Goal: Information Seeking & Learning: Learn about a topic

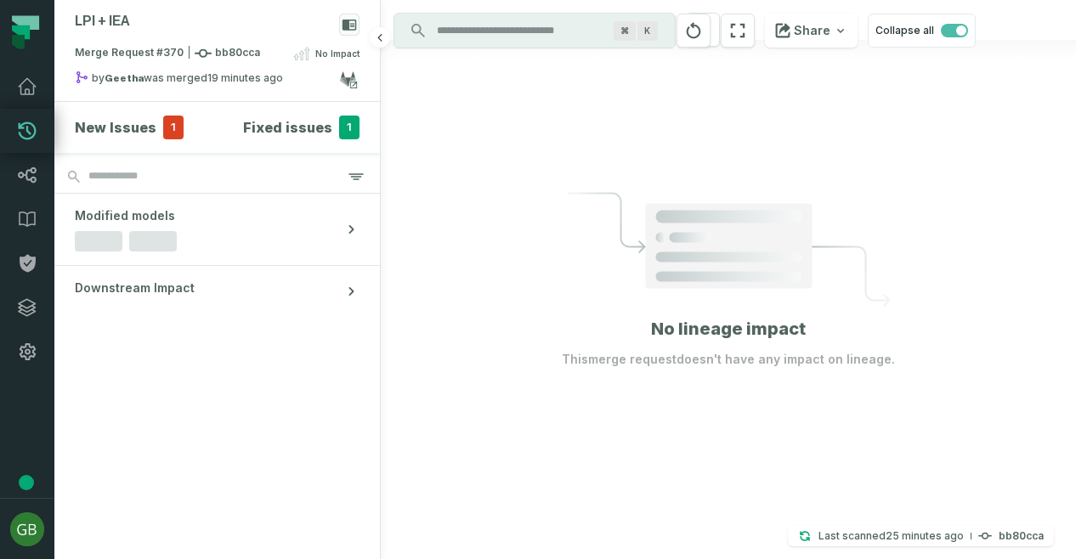
click at [124, 129] on h4 "New Issues" at bounding box center [116, 127] width 82 height 20
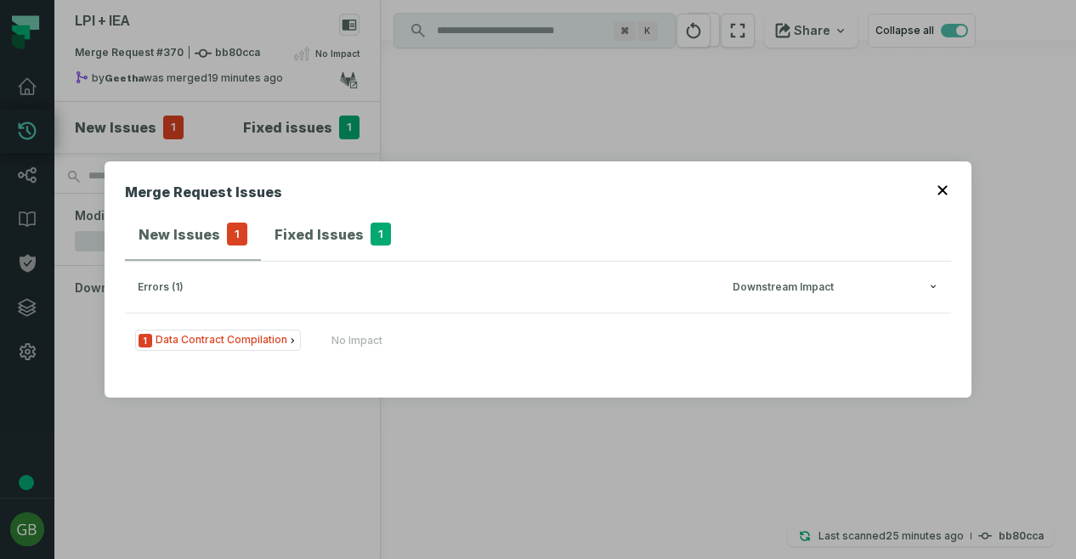
click at [29, 134] on div "Merge Request Issues New Issues 1 Fixed Issues 1 errors (1) Downstream Impact 1…" at bounding box center [538, 279] width 1076 height 559
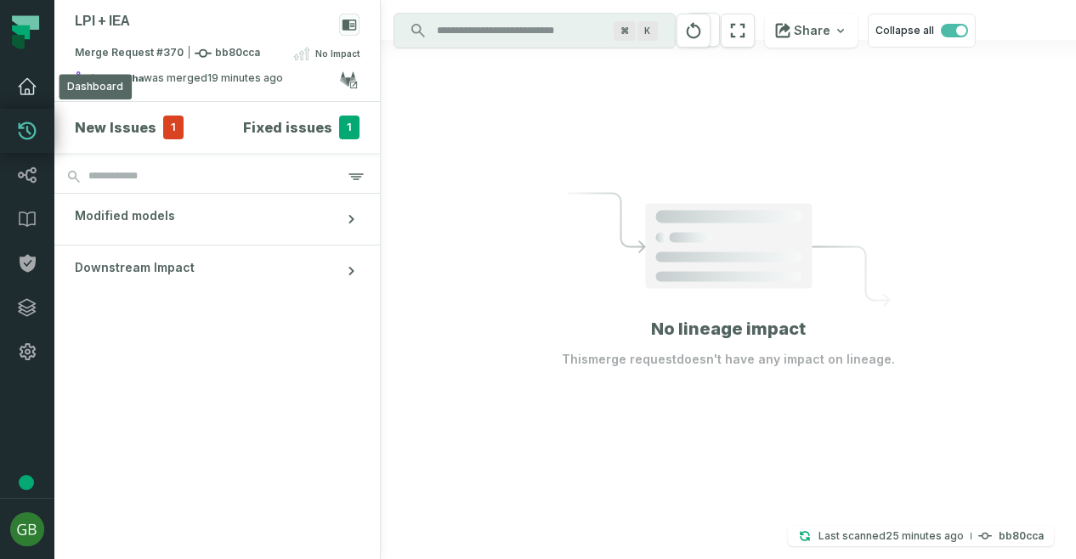
click at [22, 84] on icon at bounding box center [27, 87] width 20 height 20
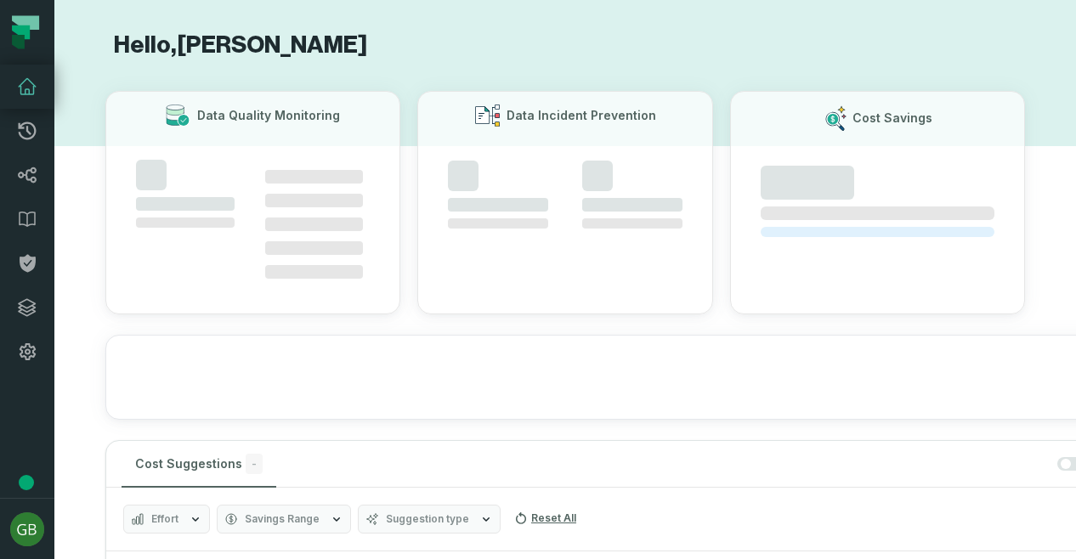
click at [10, 93] on link "Dashboard" at bounding box center [27, 87] width 54 height 44
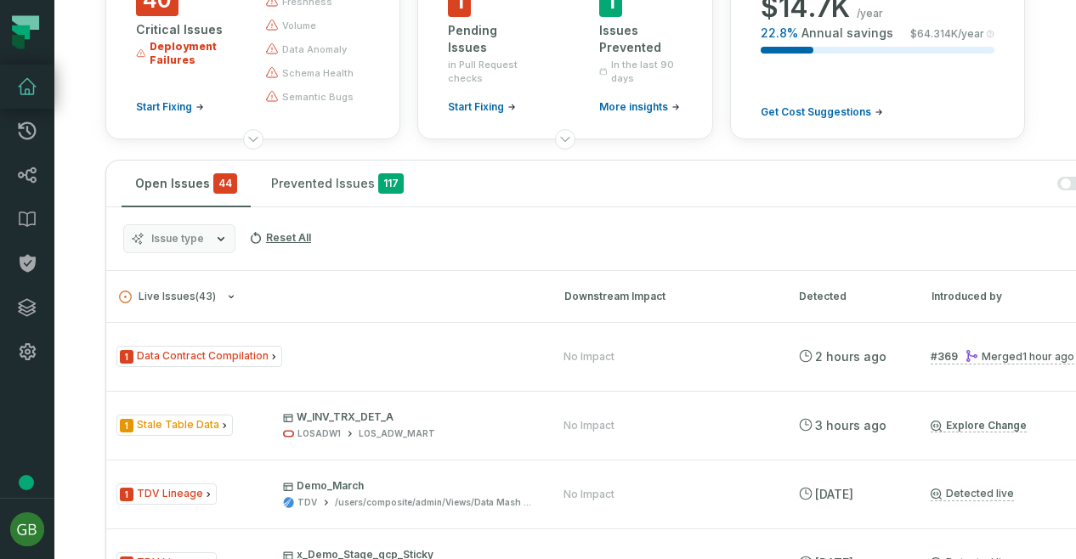
scroll to position [177, 0]
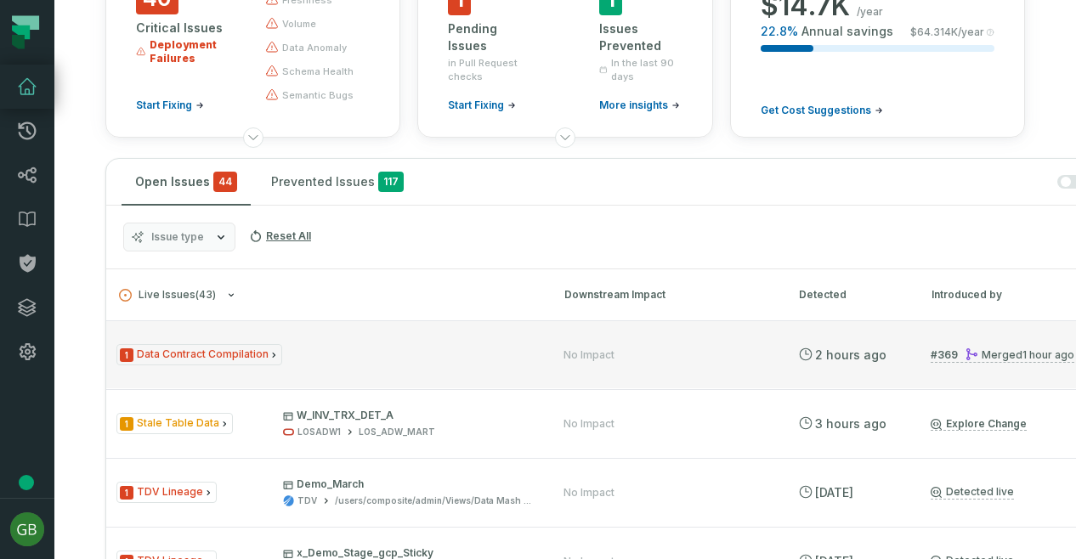
click at [269, 350] on icon "Issue Type" at bounding box center [274, 355] width 10 height 10
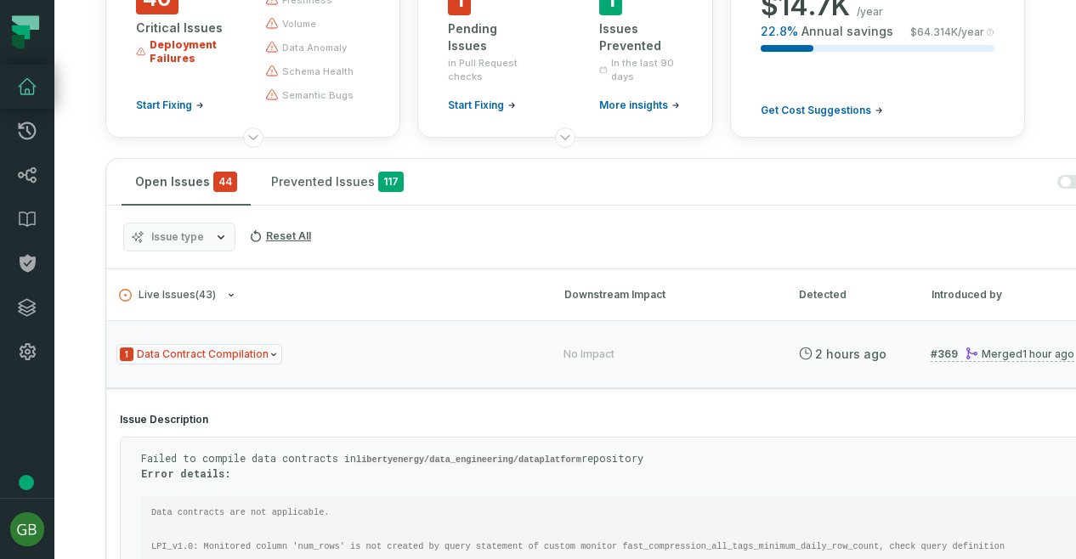
scroll to position [332, 0]
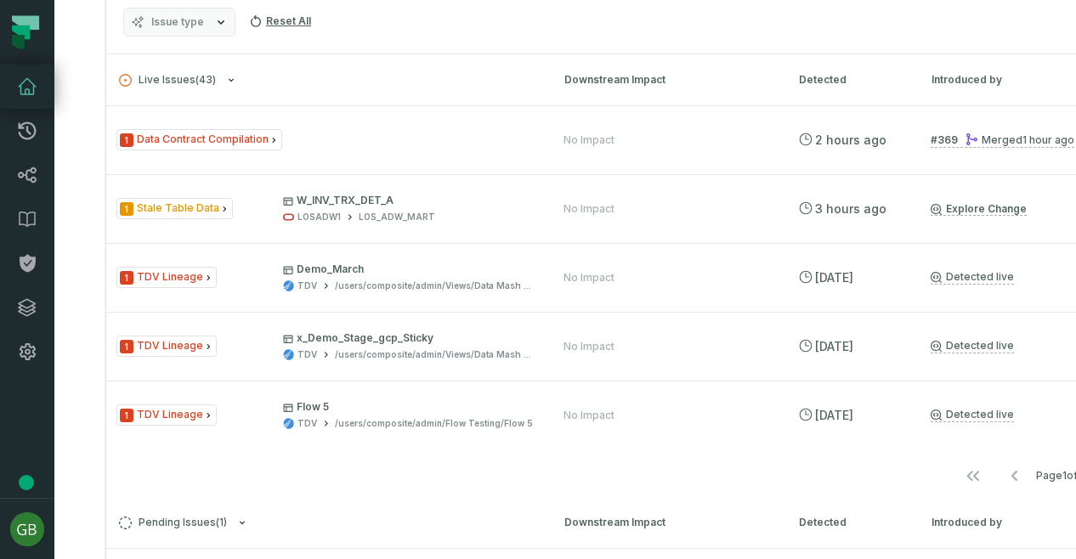
scroll to position [393, 0]
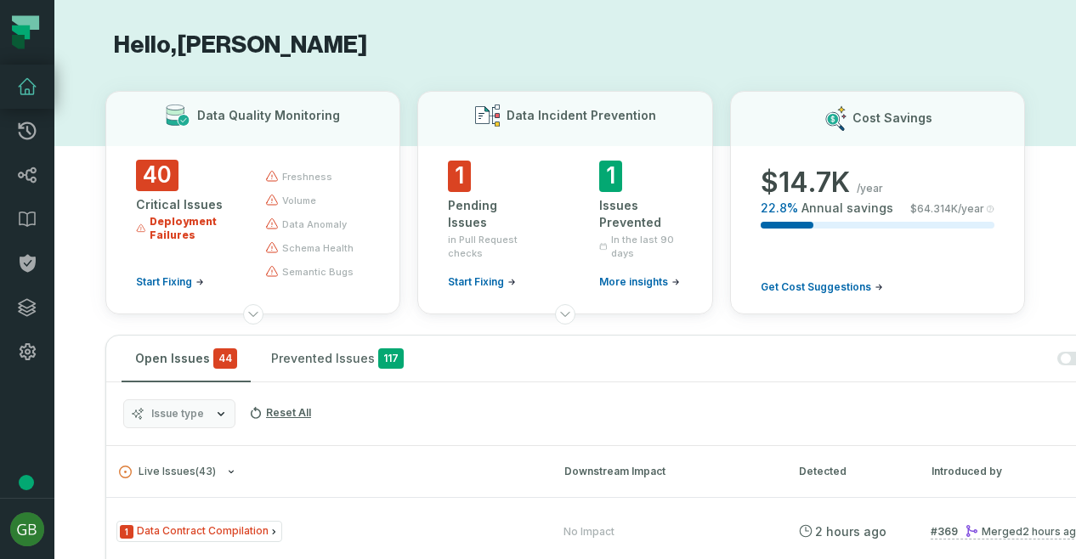
scroll to position [291, 0]
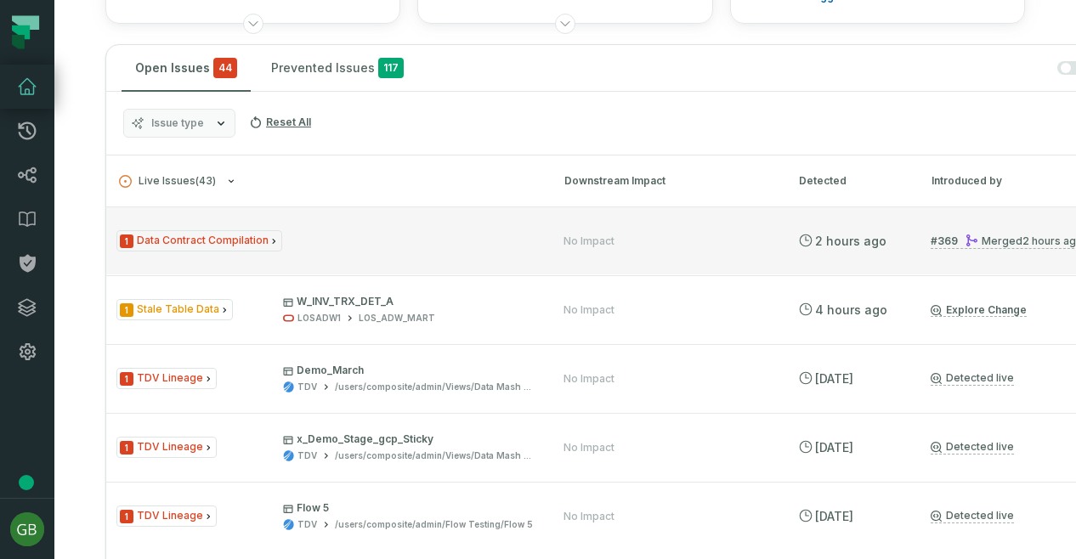
click at [241, 235] on span "1 Data Contract Compilation" at bounding box center [199, 240] width 166 height 21
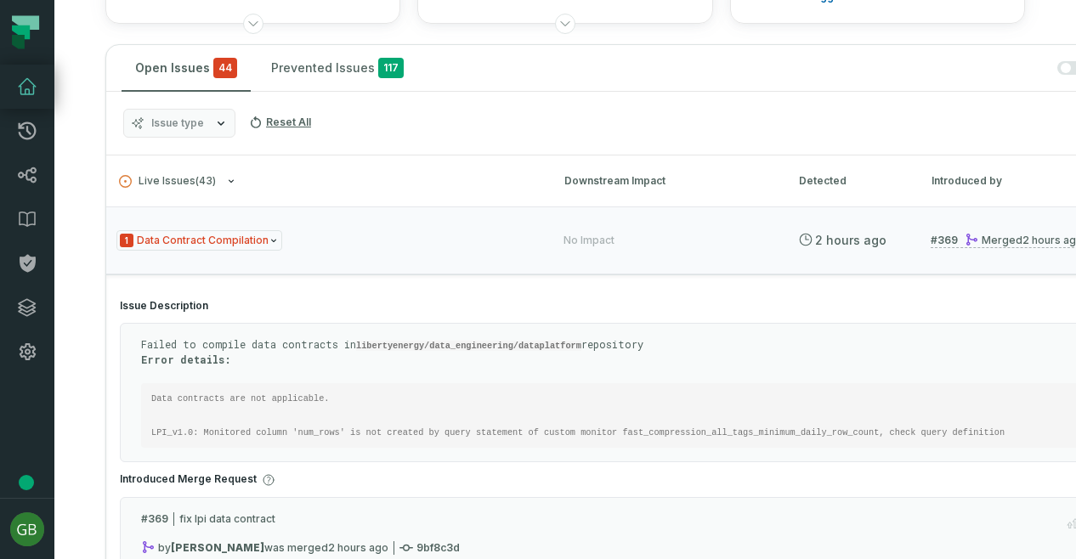
scroll to position [525, 0]
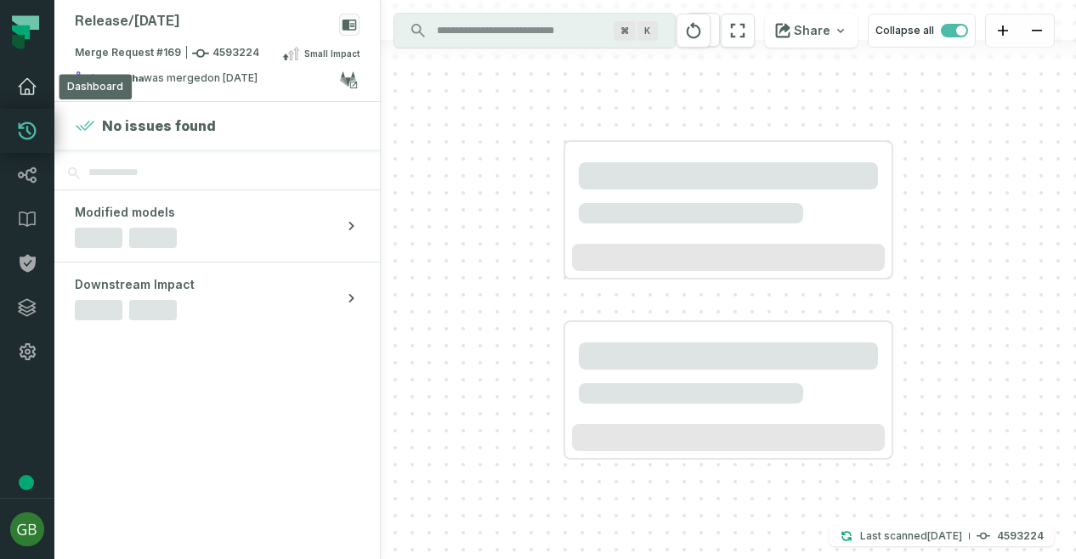
click at [22, 81] on icon at bounding box center [27, 87] width 20 height 20
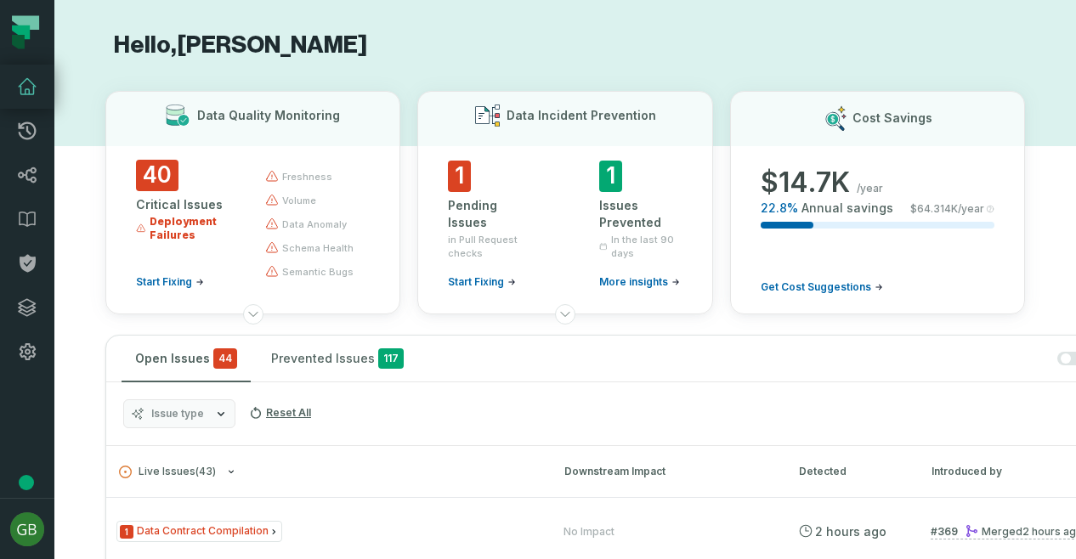
scroll to position [282, 0]
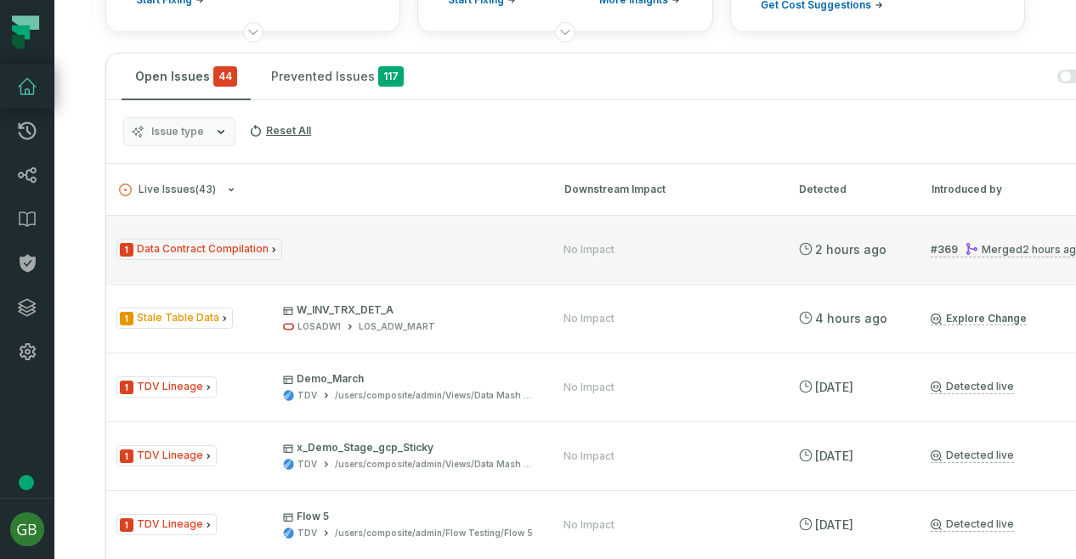
click at [232, 245] on span "1 Data Contract Compilation" at bounding box center [199, 249] width 166 height 21
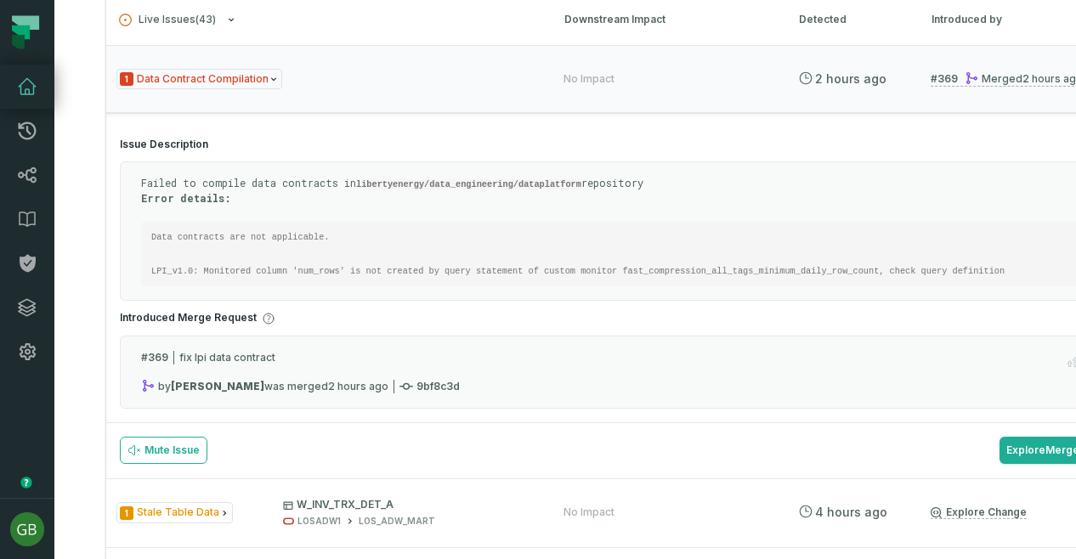
scroll to position [0, 0]
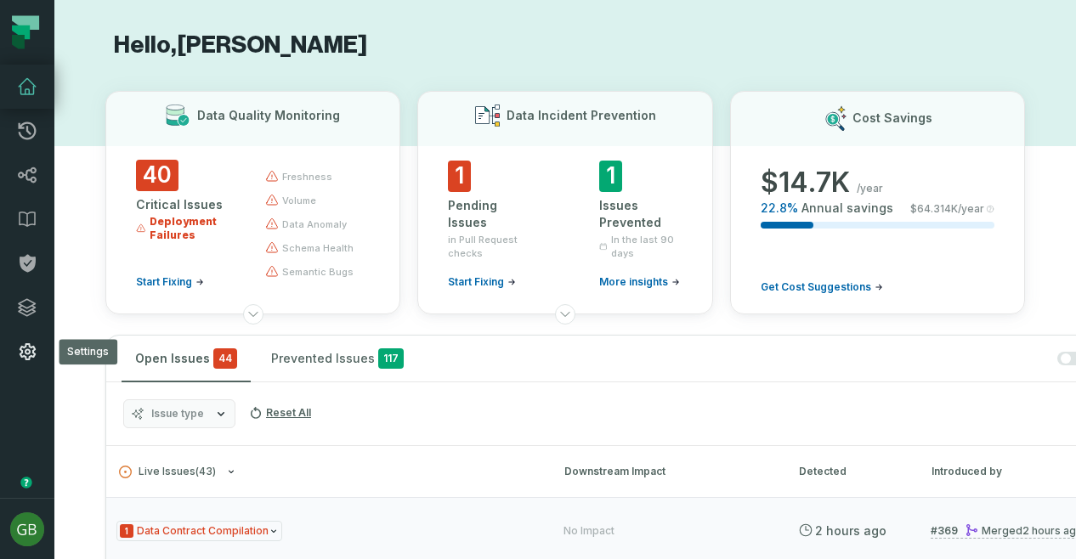
click at [26, 340] on link "Settings" at bounding box center [27, 352] width 54 height 44
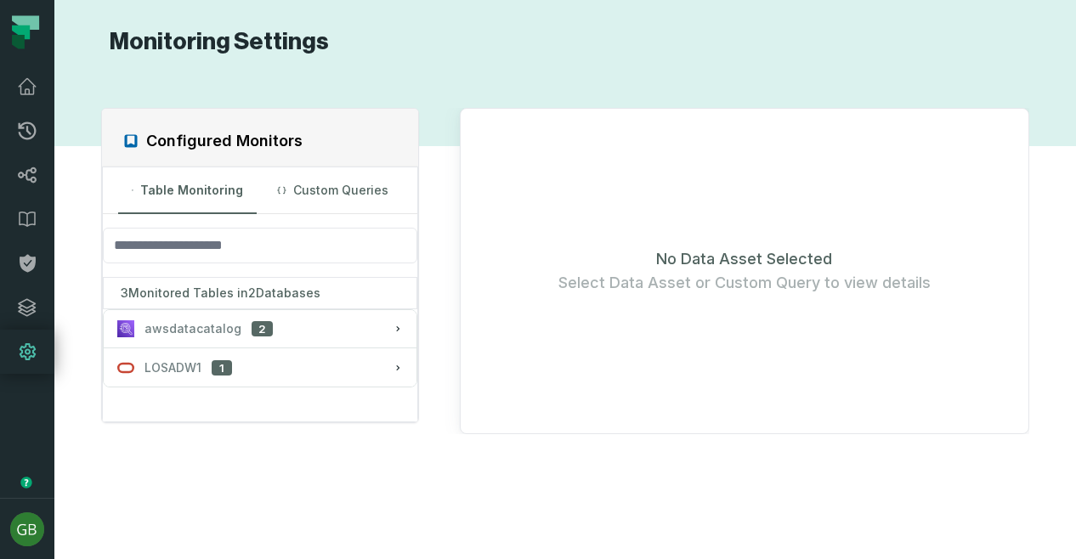
click at [14, 45] on icon at bounding box center [18, 42] width 13 height 14
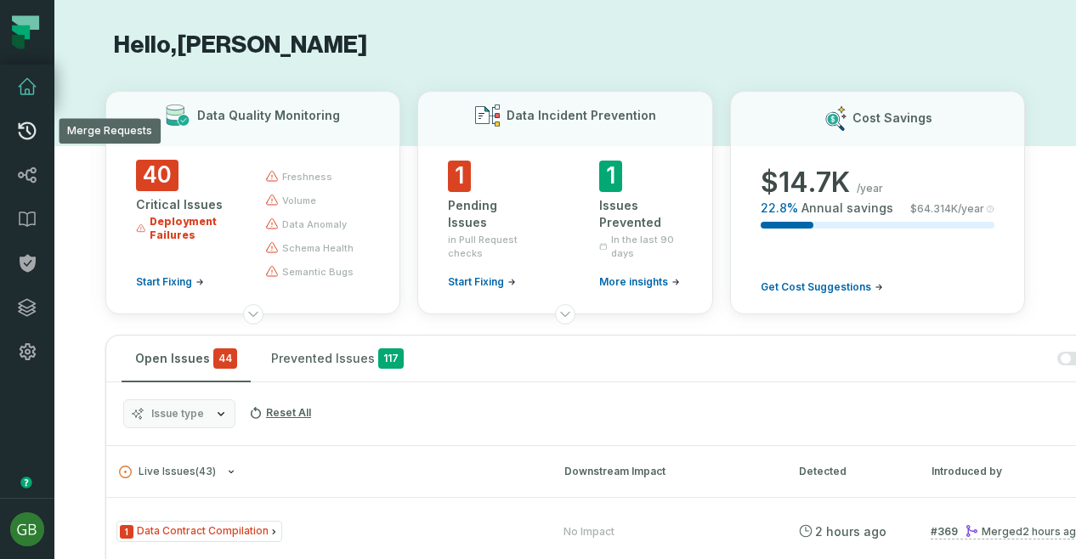
click at [19, 134] on icon at bounding box center [27, 131] width 20 height 20
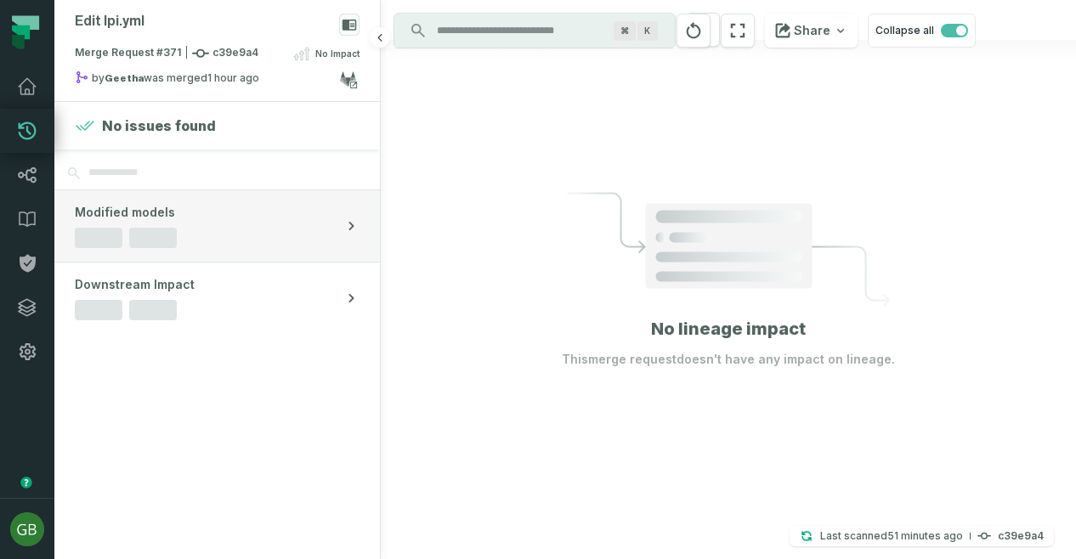
click at [213, 224] on button "Modified models" at bounding box center [217, 225] width 326 height 71
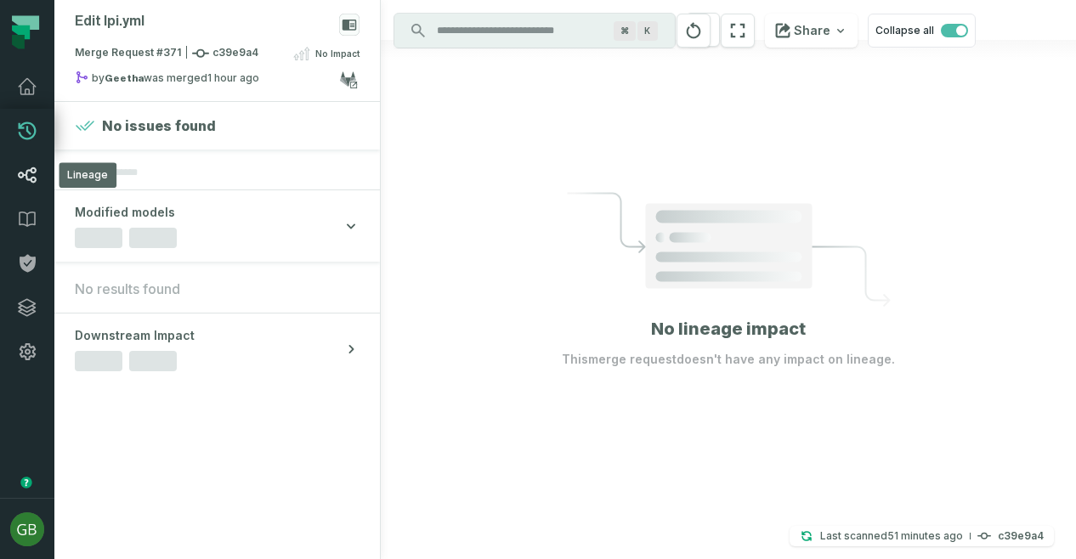
click at [20, 184] on icon at bounding box center [27, 175] width 20 height 20
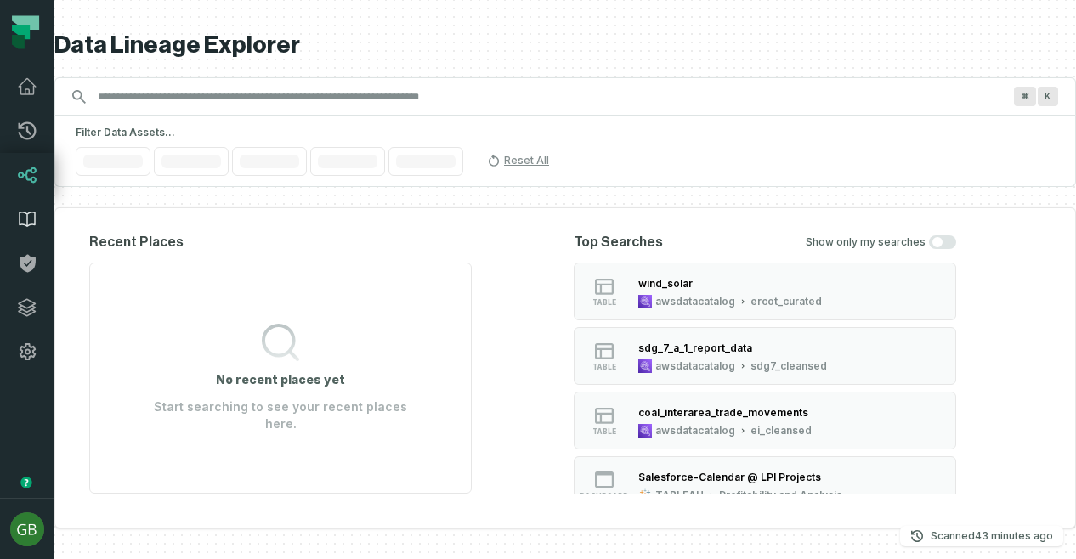
click at [20, 235] on link "Data Catalog" at bounding box center [27, 219] width 54 height 44
click at [26, 267] on icon at bounding box center [28, 264] width 16 height 18
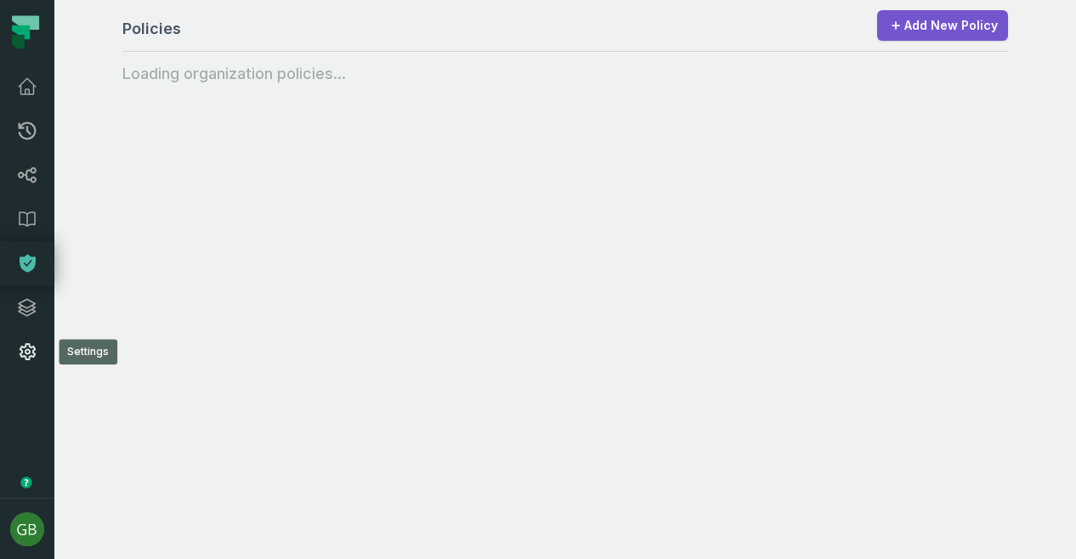
click at [22, 349] on icon at bounding box center [27, 352] width 20 height 20
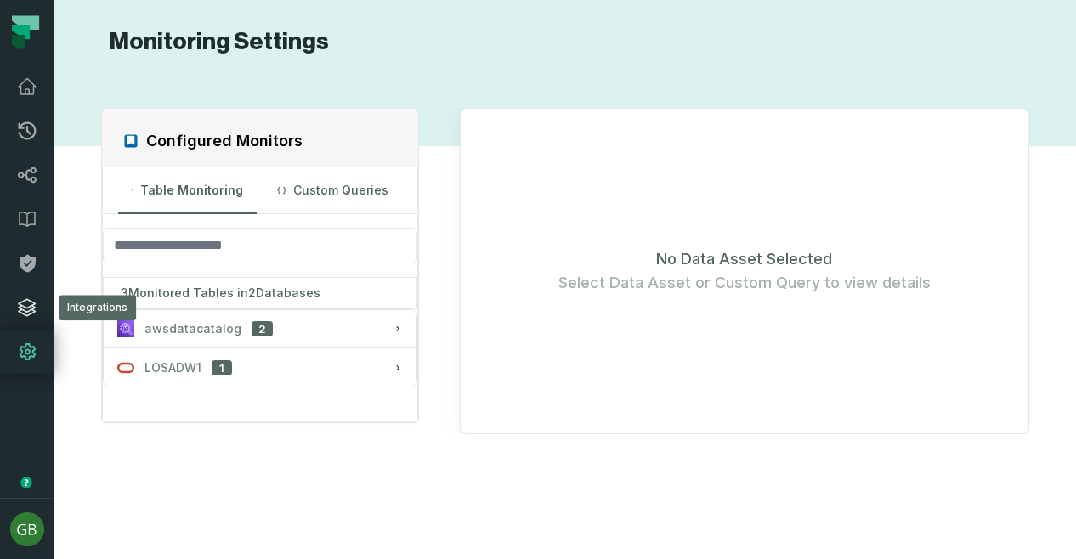
click at [25, 313] on icon at bounding box center [27, 308] width 20 height 20
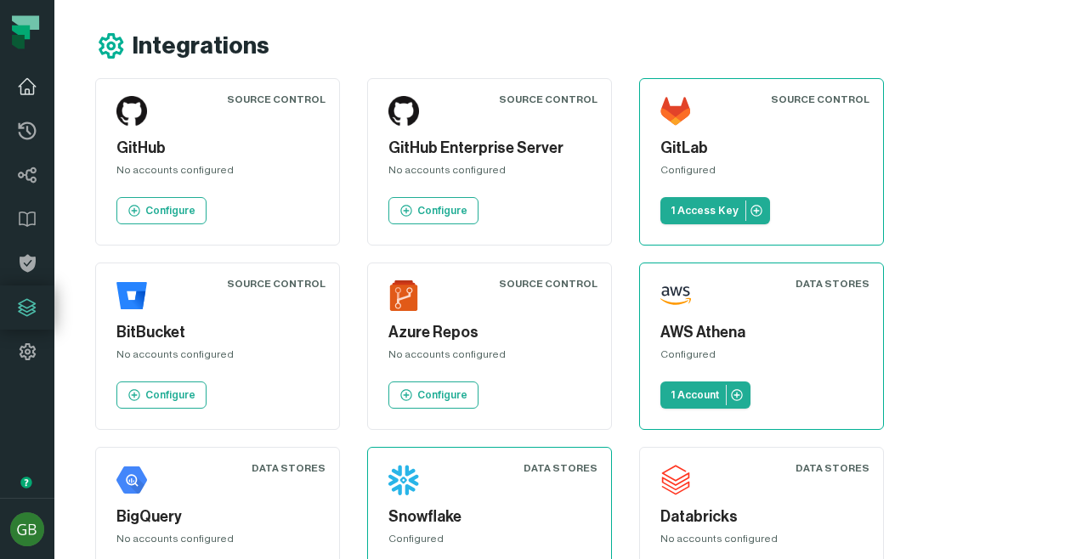
click at [37, 82] on icon at bounding box center [27, 87] width 20 height 20
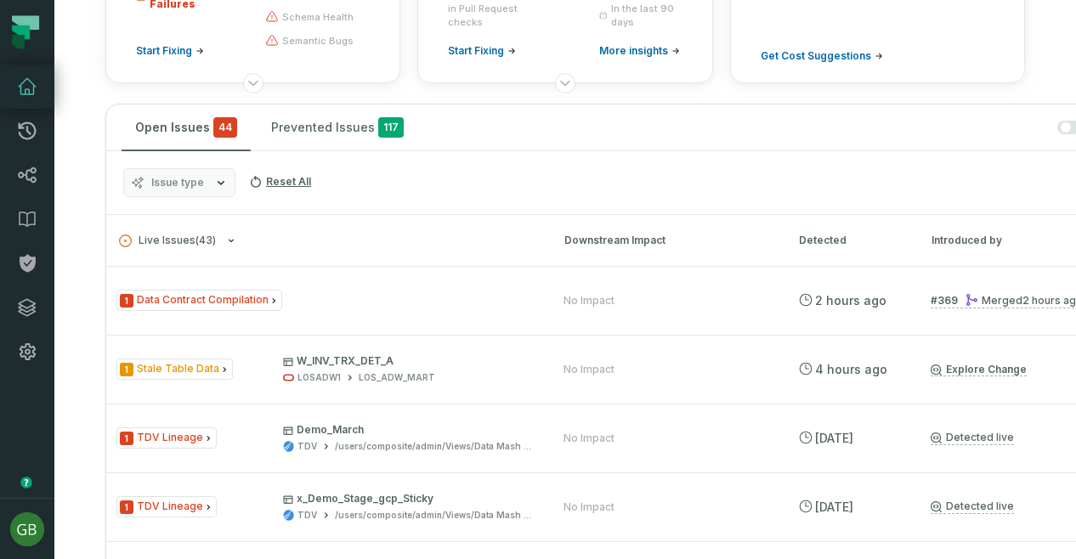
scroll to position [71, 0]
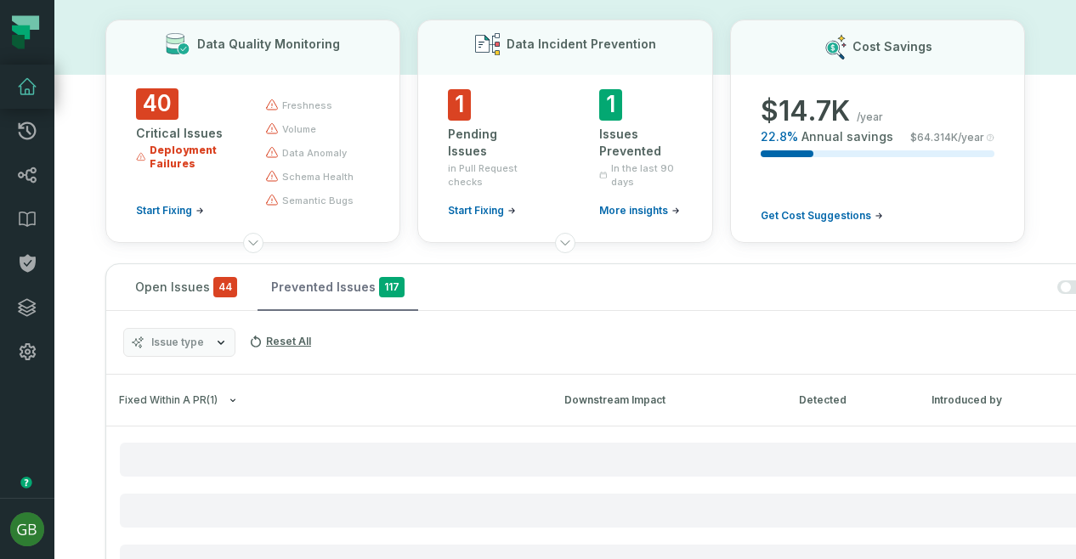
click at [343, 290] on button "Prevented Issues 117" at bounding box center [338, 287] width 161 height 46
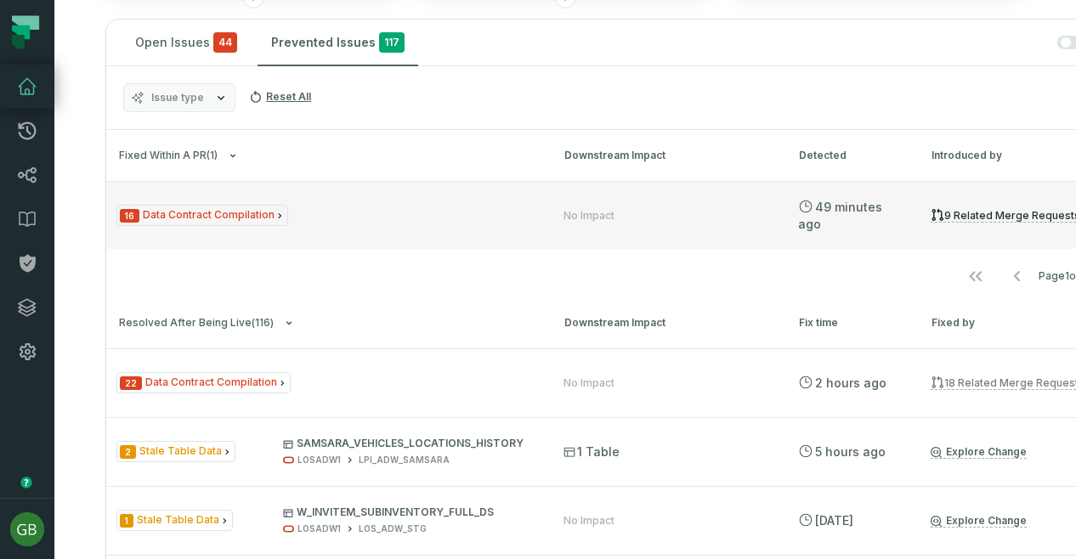
scroll to position [313, 0]
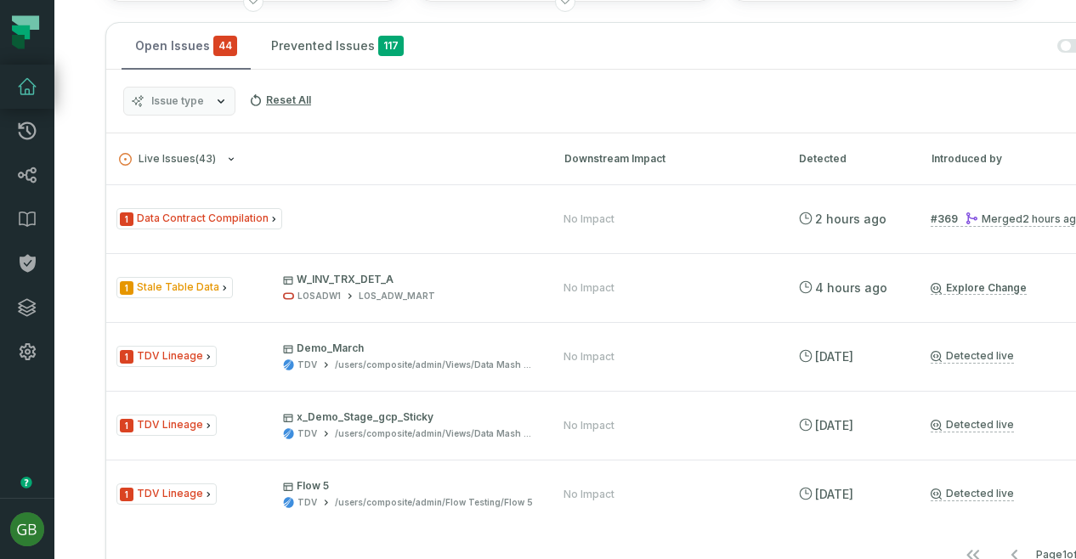
click at [160, 42] on button "Open Issues 44" at bounding box center [186, 46] width 129 height 46
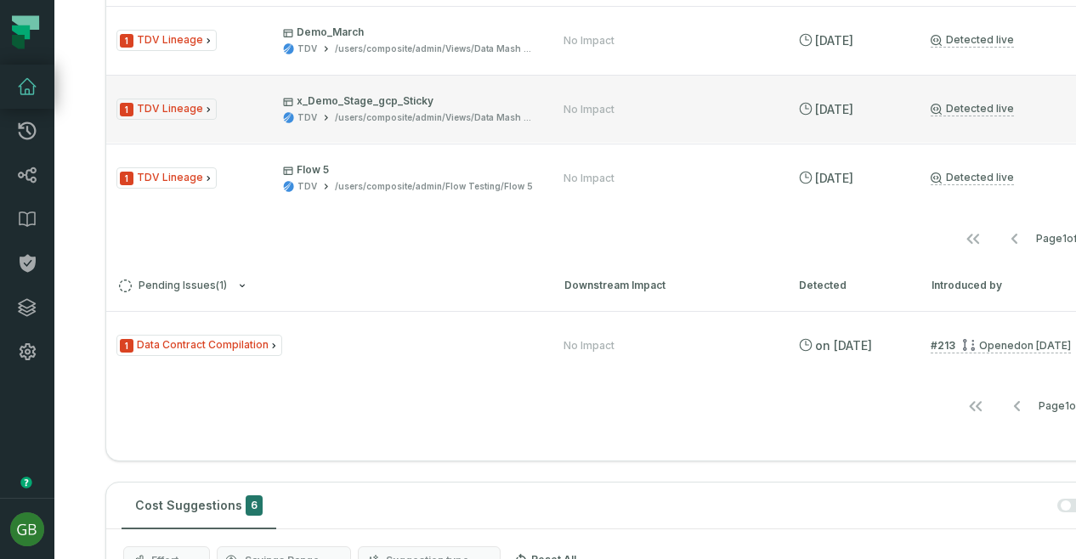
scroll to position [456, 0]
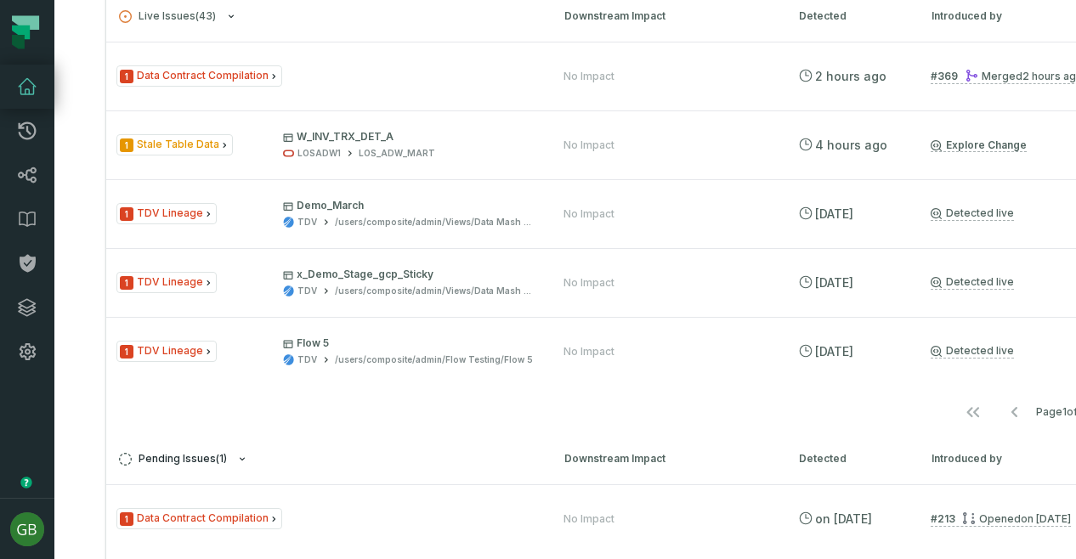
click at [210, 462] on span "Pending Issues ( 1 )" at bounding box center [173, 459] width 108 height 13
click at [228, 460] on button "Pending Issues ( 1 )" at bounding box center [326, 459] width 415 height 13
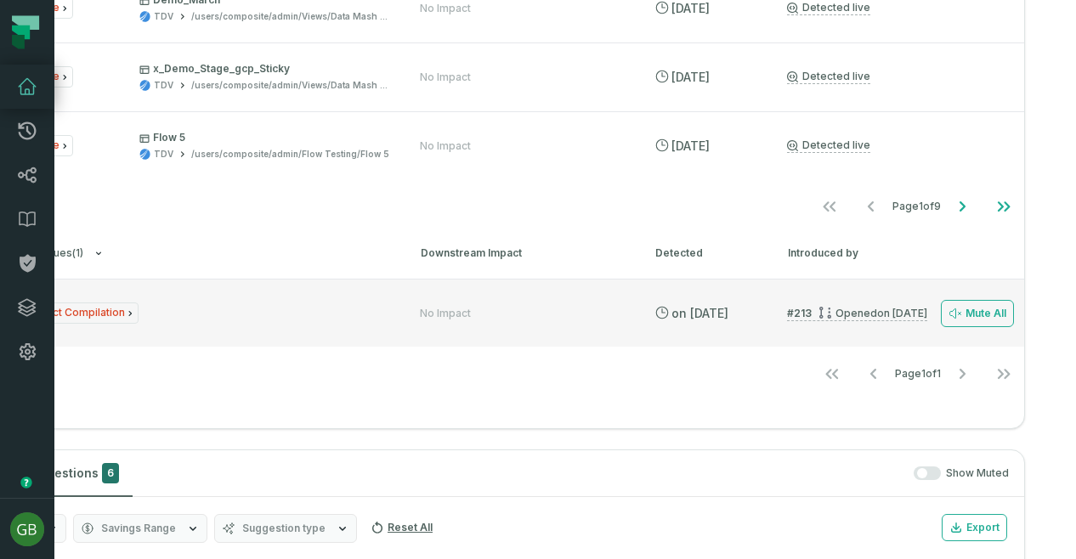
scroll to position [0, 0]
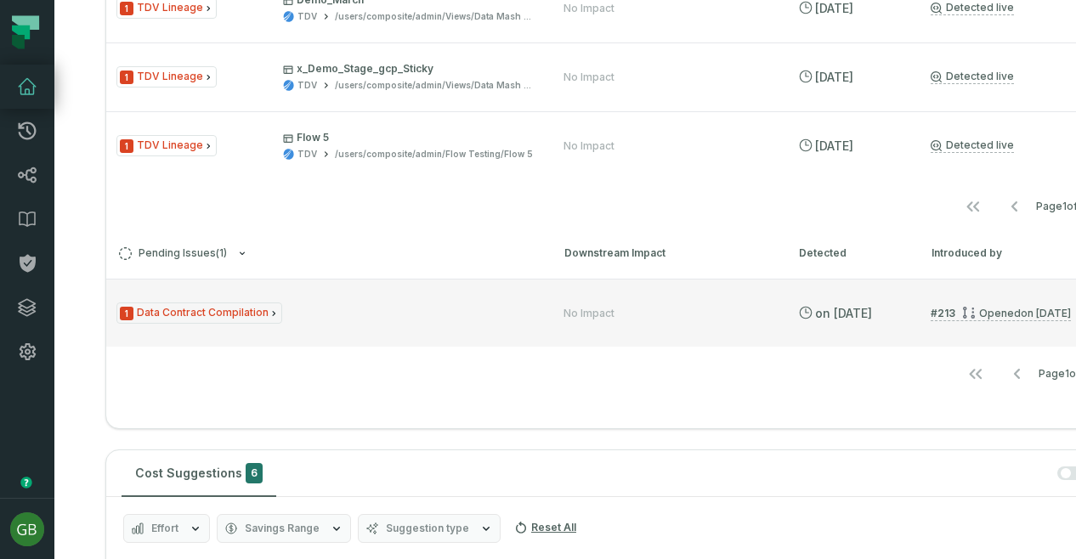
click at [180, 310] on span "1 Data Contract Compilation" at bounding box center [199, 313] width 166 height 21
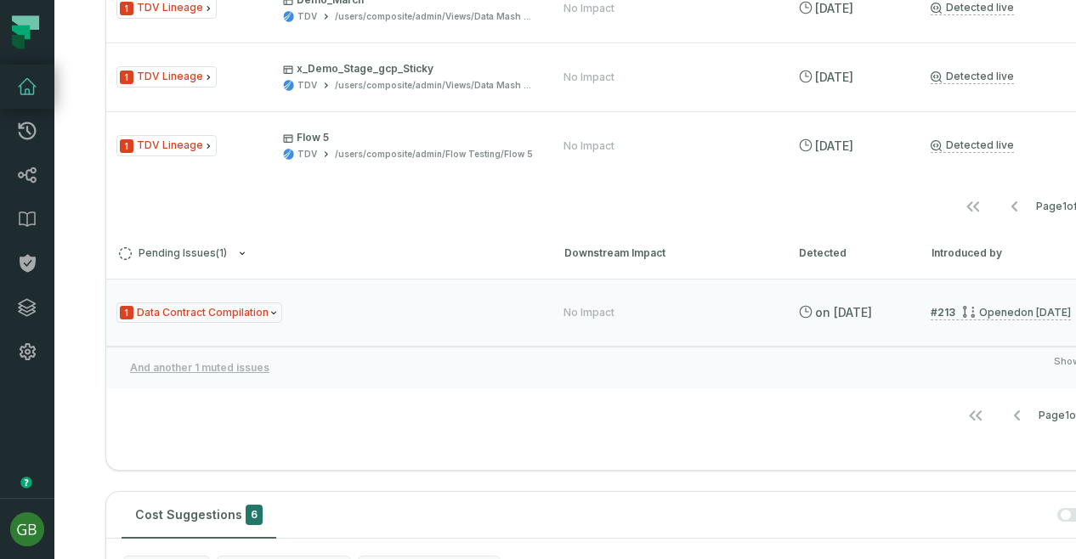
scroll to position [0, 156]
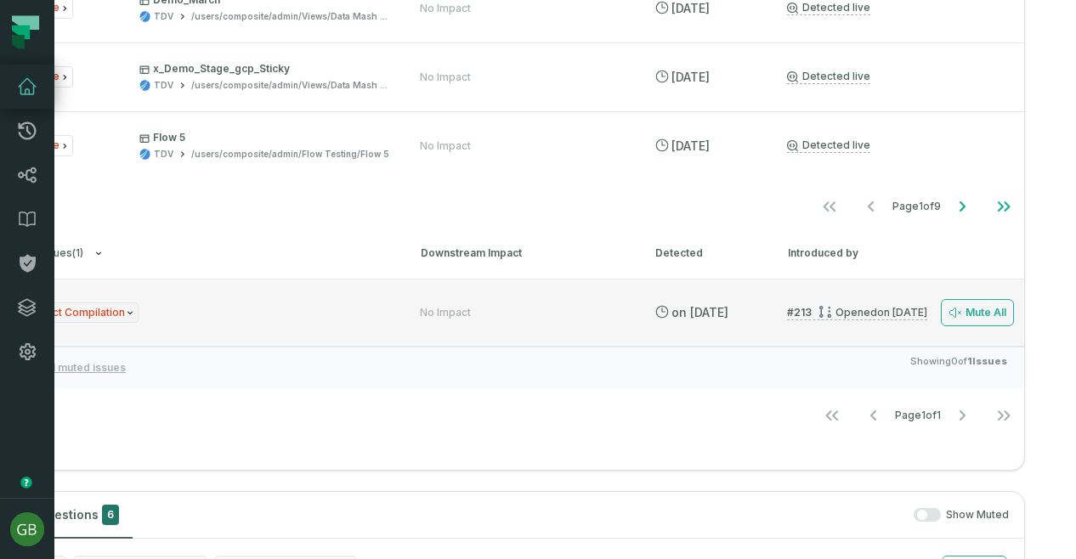
click at [842, 311] on div "Opened 8/6/2025, 2:03:31 PM" at bounding box center [873, 312] width 109 height 13
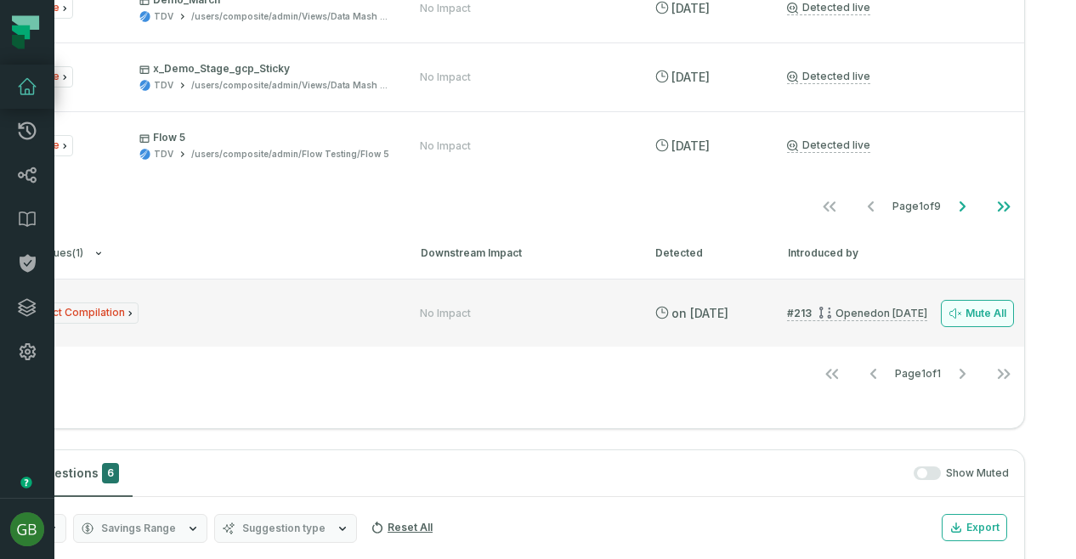
click at [941, 314] on button "Mute All" at bounding box center [977, 313] width 73 height 27
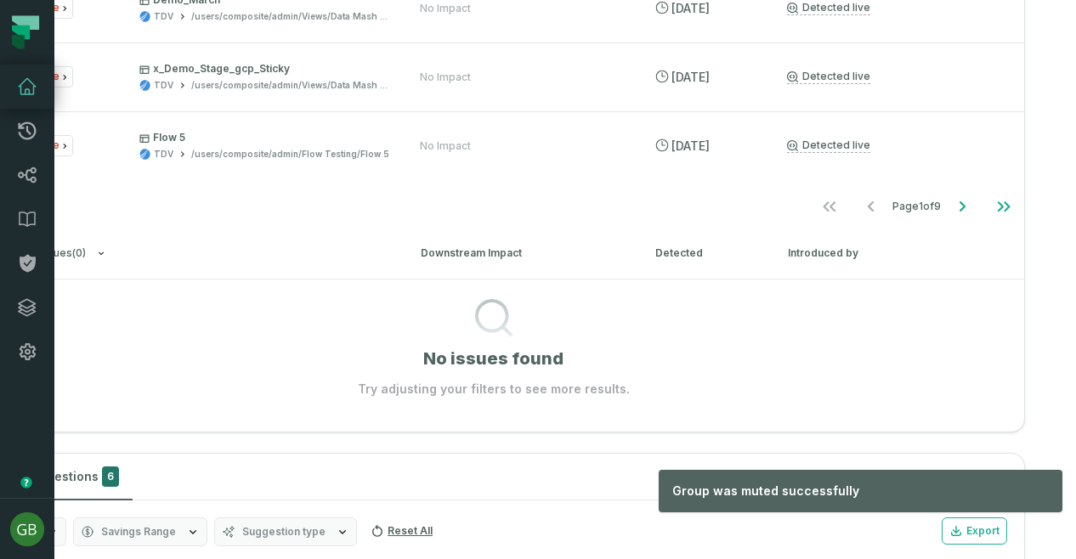
scroll to position [0, 0]
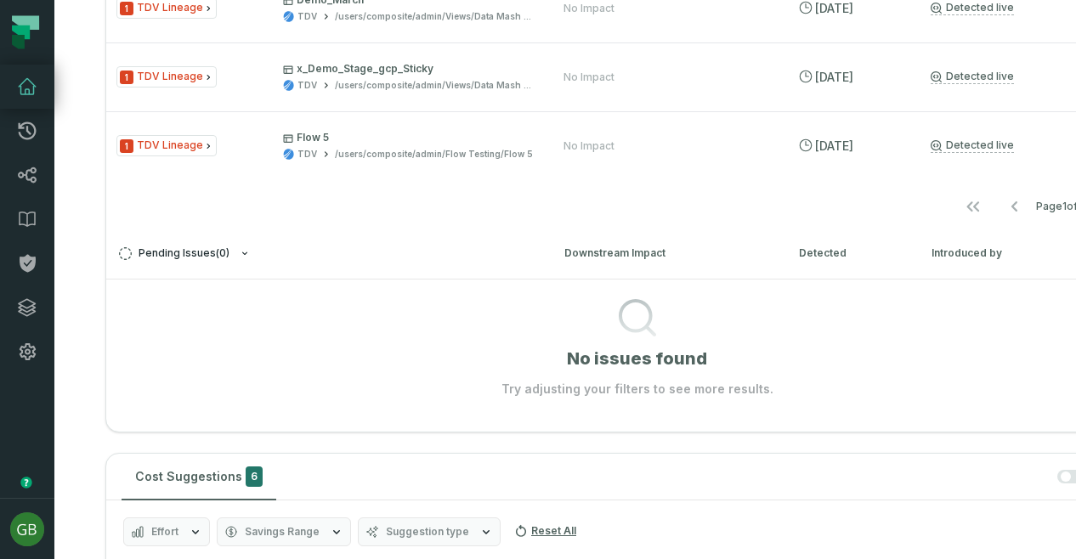
click at [240, 252] on icon "button" at bounding box center [245, 253] width 10 height 10
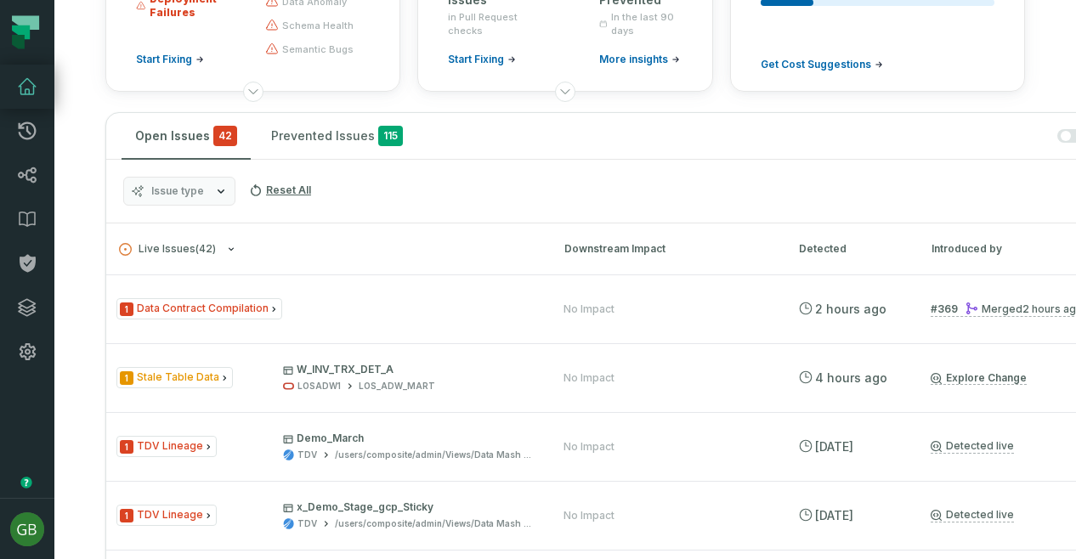
scroll to position [221, 0]
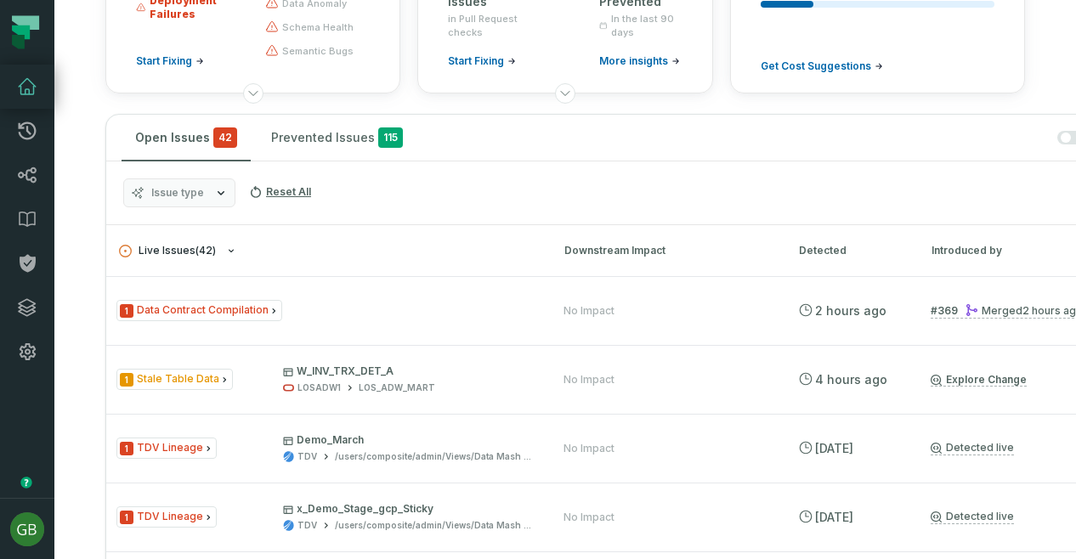
click at [227, 247] on icon "button" at bounding box center [231, 251] width 10 height 10
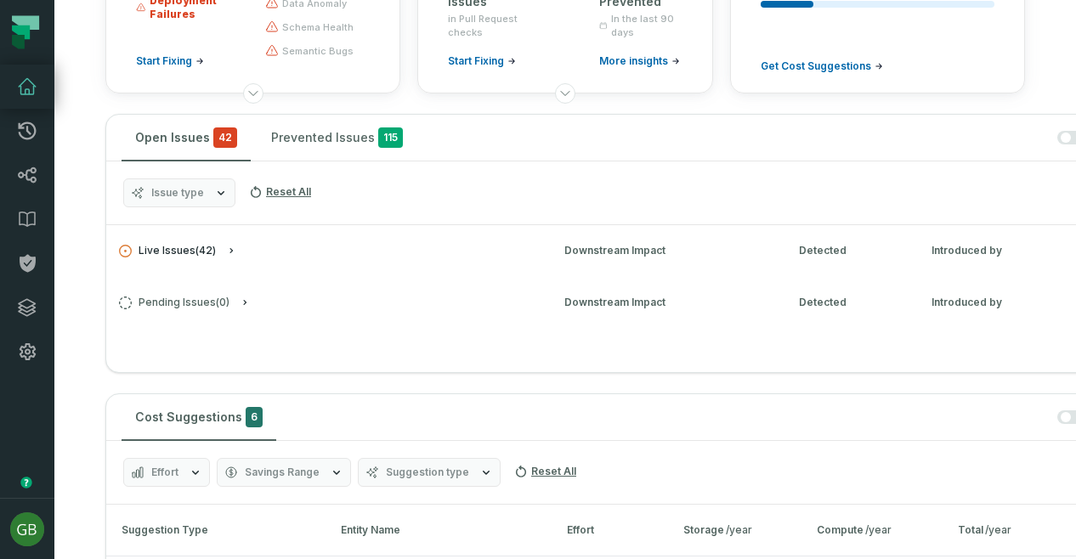
click at [228, 247] on icon "button" at bounding box center [231, 251] width 10 height 10
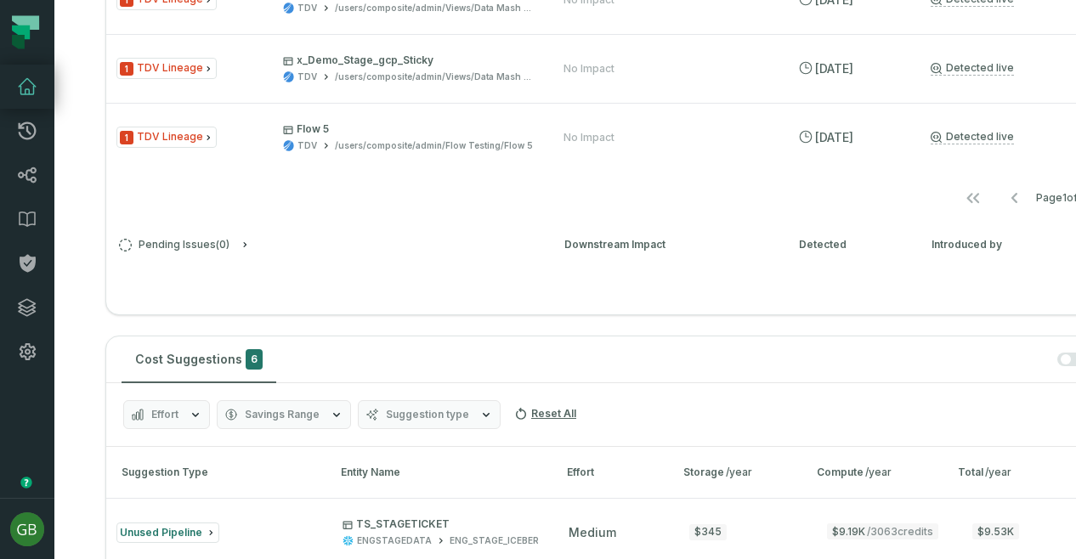
scroll to position [0, 156]
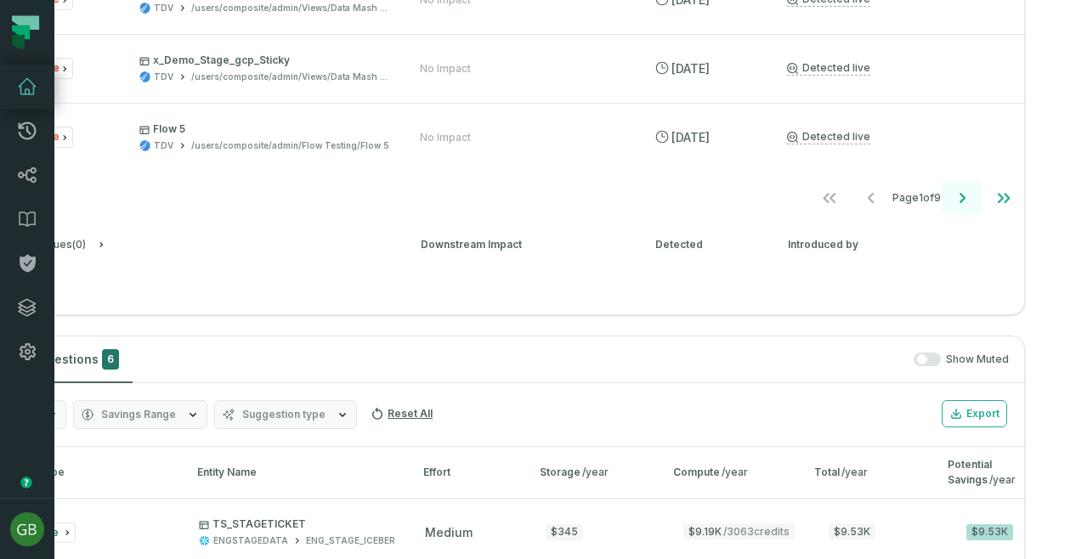
click at [952, 196] on icon "Go to next page" at bounding box center [962, 198] width 20 height 20
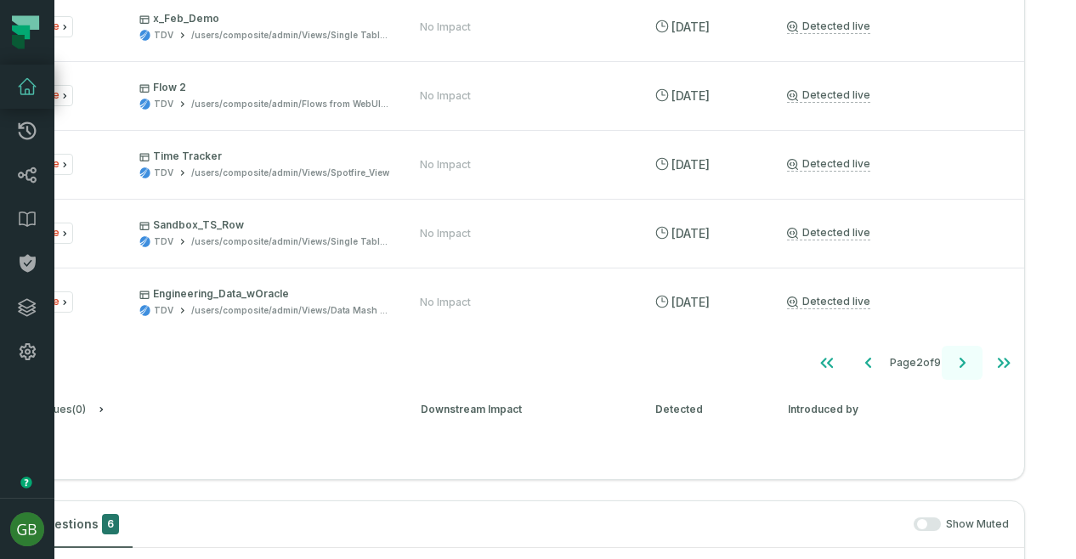
click at [960, 361] on icon "Go to next page" at bounding box center [963, 363] width 6 height 10
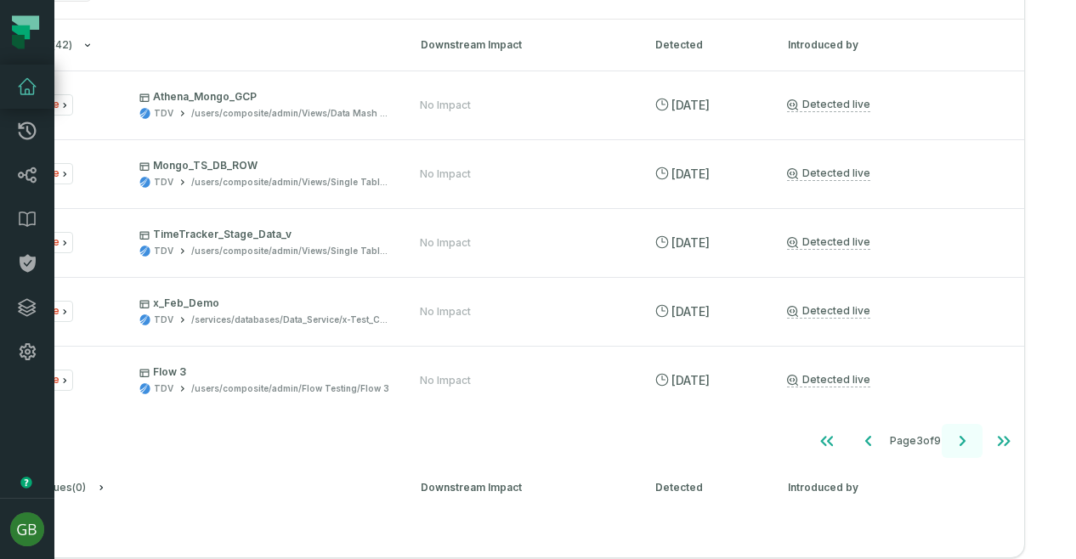
click at [952, 439] on icon "Go to next page" at bounding box center [962, 441] width 20 height 20
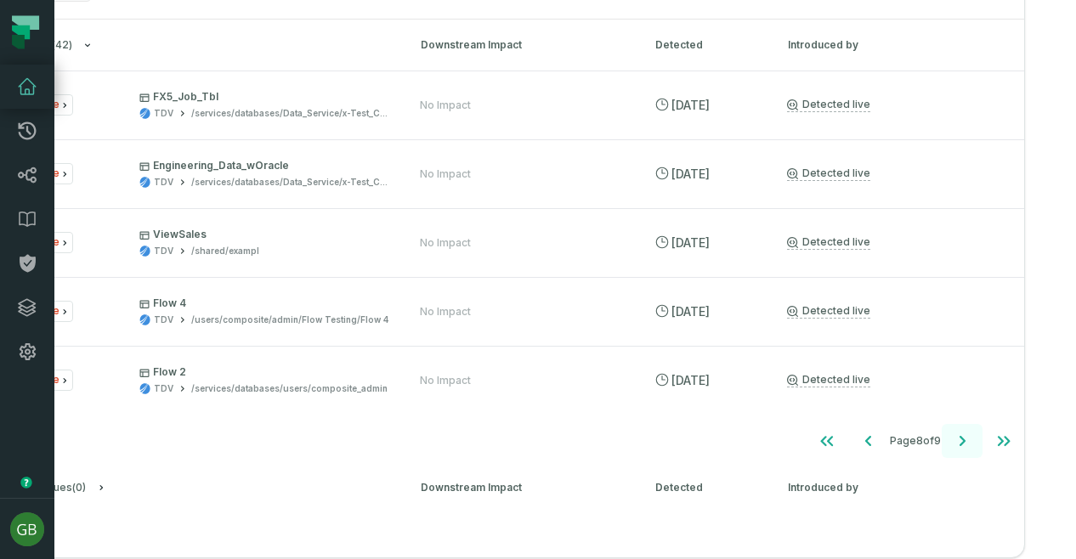
click at [952, 439] on icon "Go to next page" at bounding box center [962, 441] width 20 height 20
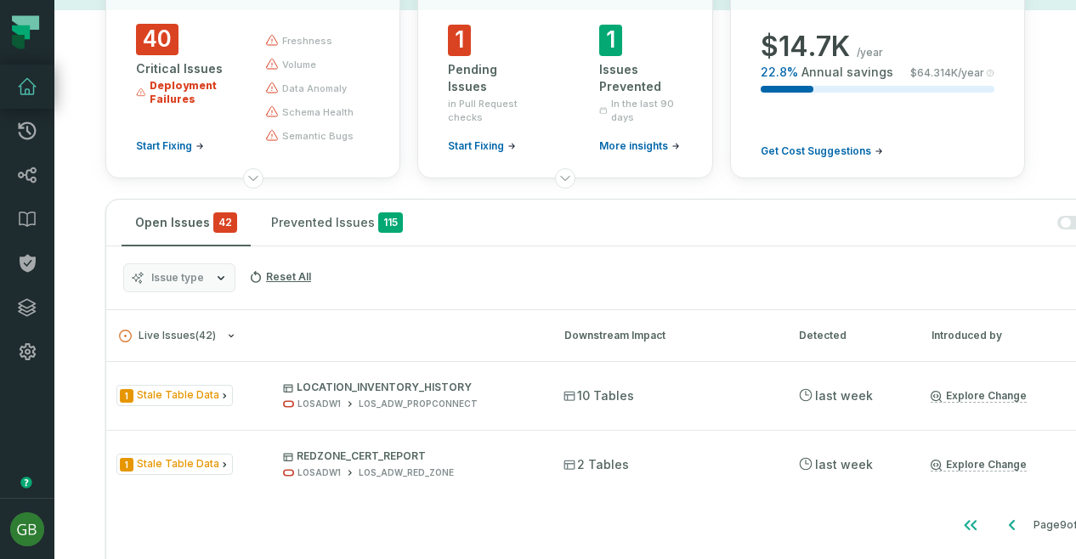
scroll to position [0, 0]
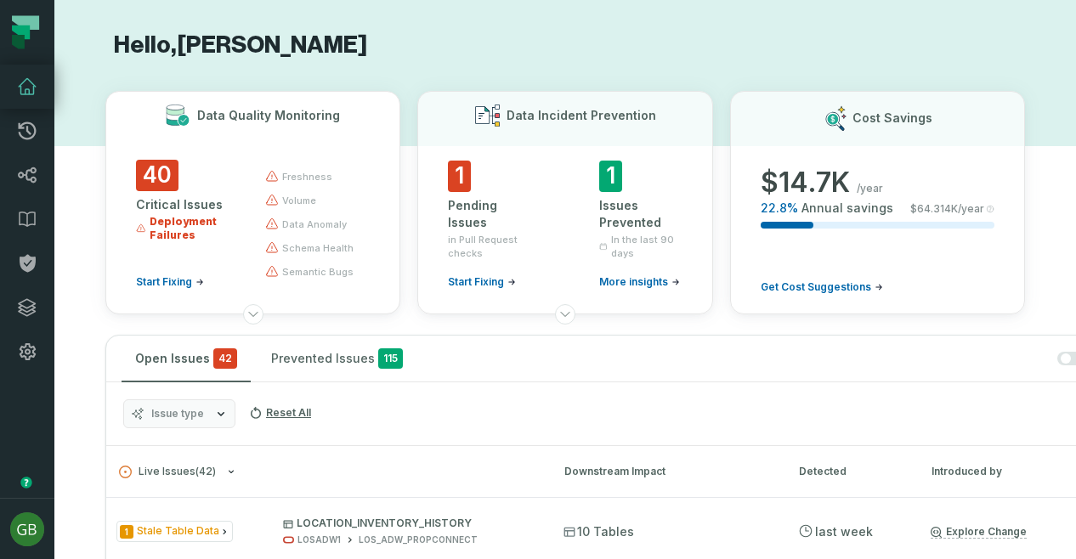
click at [298, 245] on span "schema health" at bounding box center [317, 248] width 71 height 14
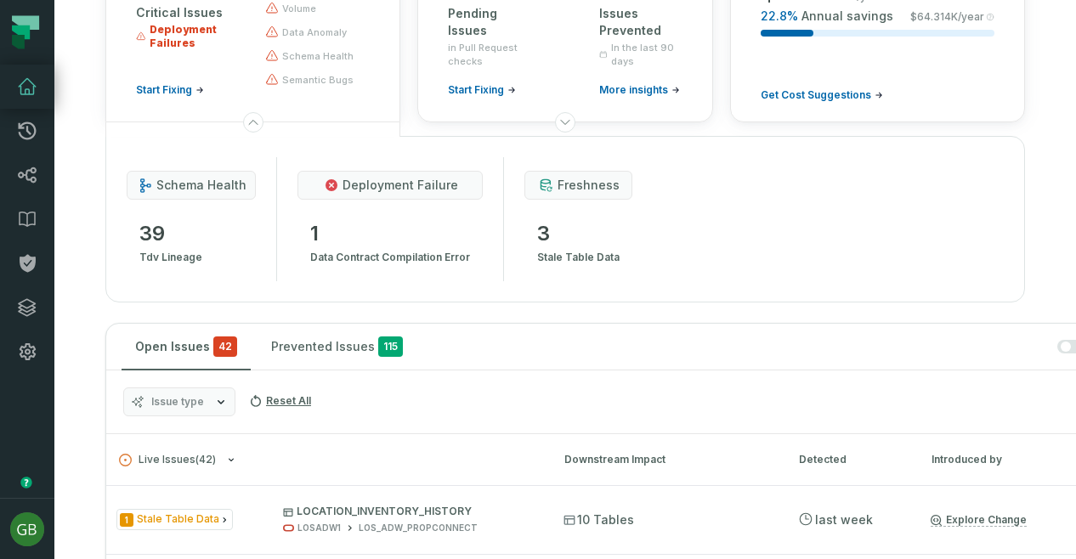
scroll to position [0, 21]
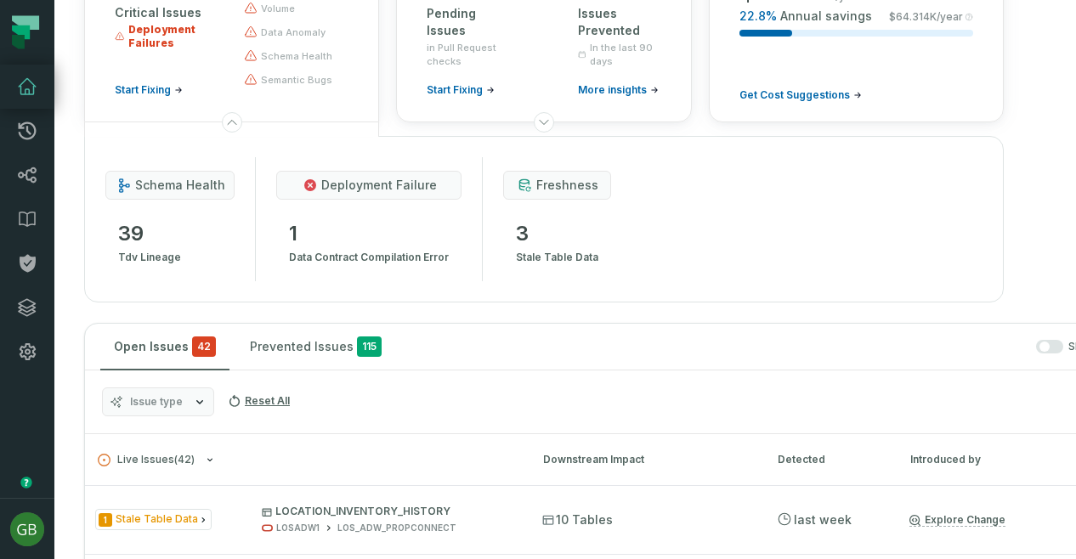
click at [163, 89] on span "Start Fixing" at bounding box center [143, 90] width 56 height 14
